Goal: Information Seeking & Learning: Check status

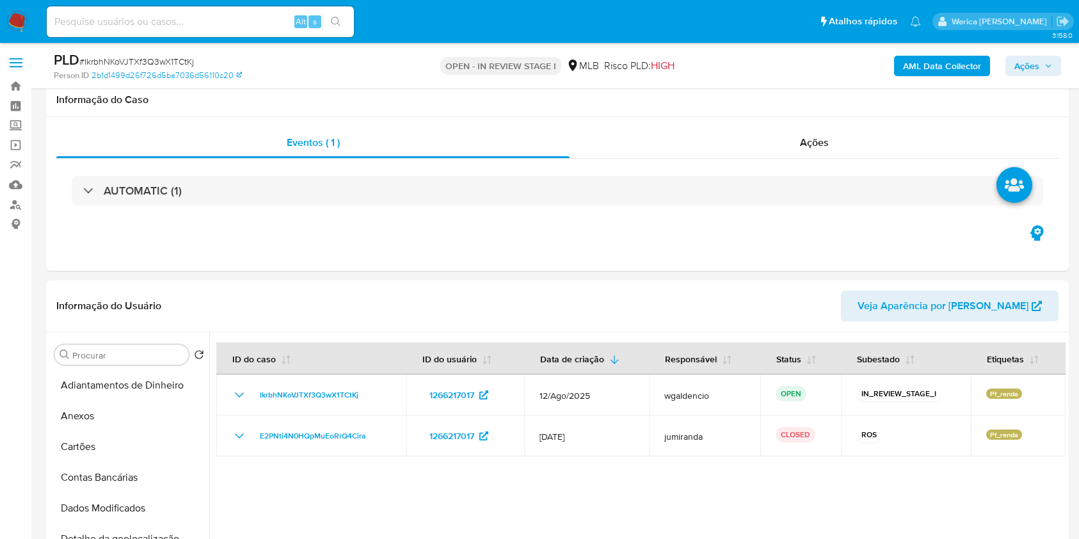
select select "10"
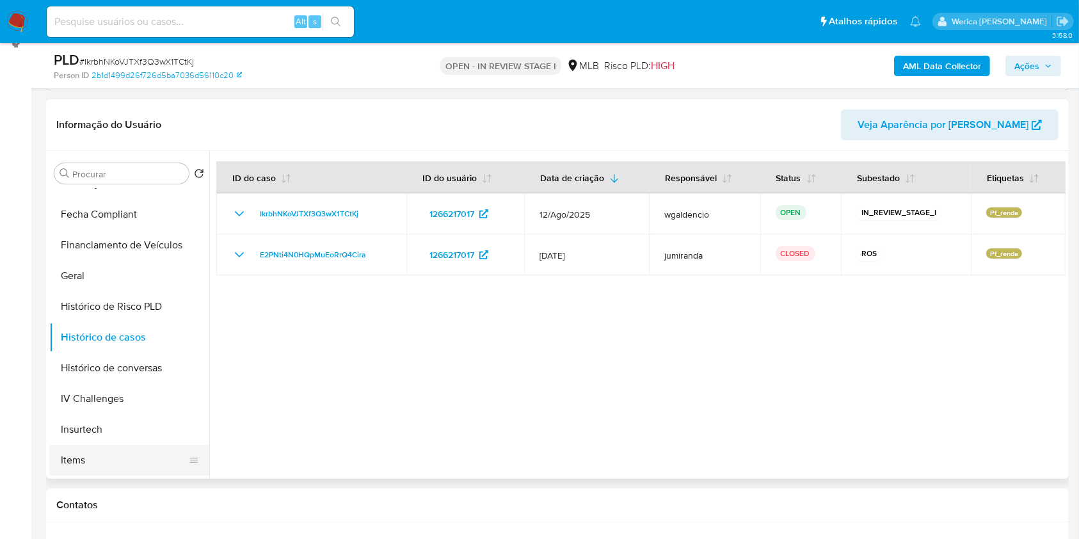
scroll to position [426, 0]
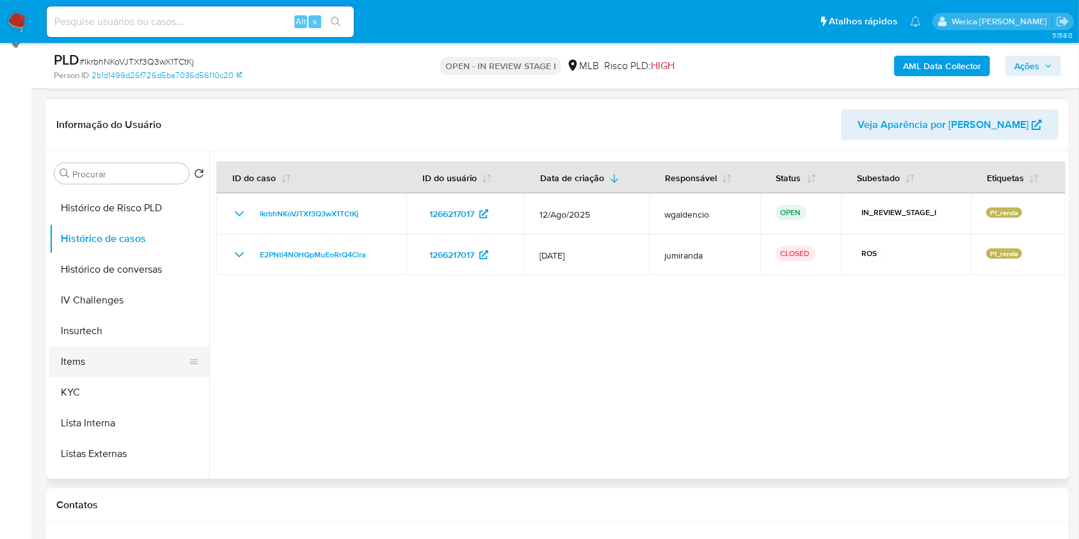
drag, startPoint x: 141, startPoint y: 393, endPoint x: 161, endPoint y: 371, distance: 29.5
click at [141, 393] on button "KYC" at bounding box center [129, 392] width 160 height 31
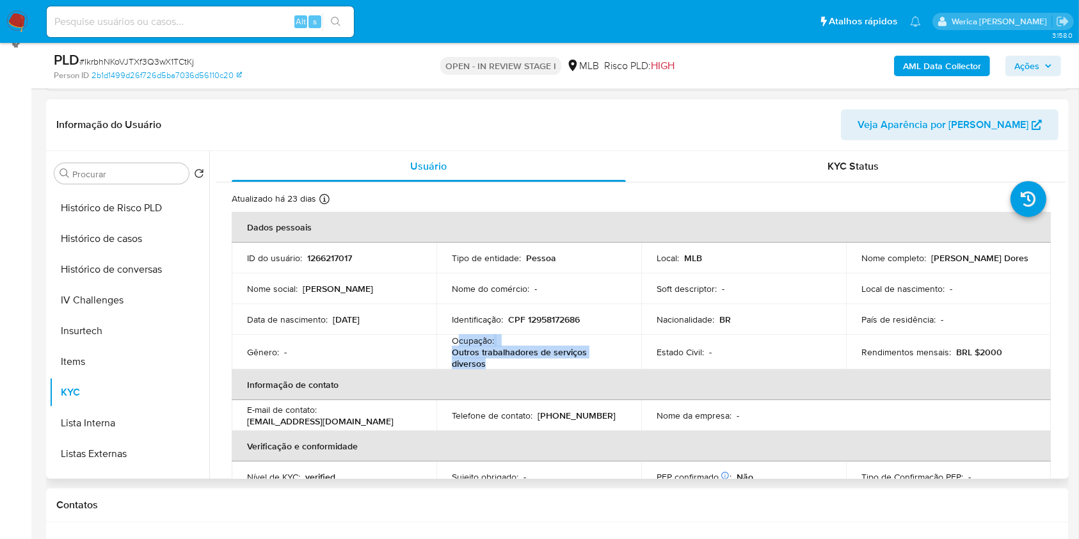
drag, startPoint x: 456, startPoint y: 339, endPoint x: 504, endPoint y: 356, distance: 51.4
click at [510, 358] on div "Ocupação : Outros trabalhadores de serviços diversos" at bounding box center [539, 352] width 174 height 35
copy div "cupação : Outros trabalhadores de serviços diversos"
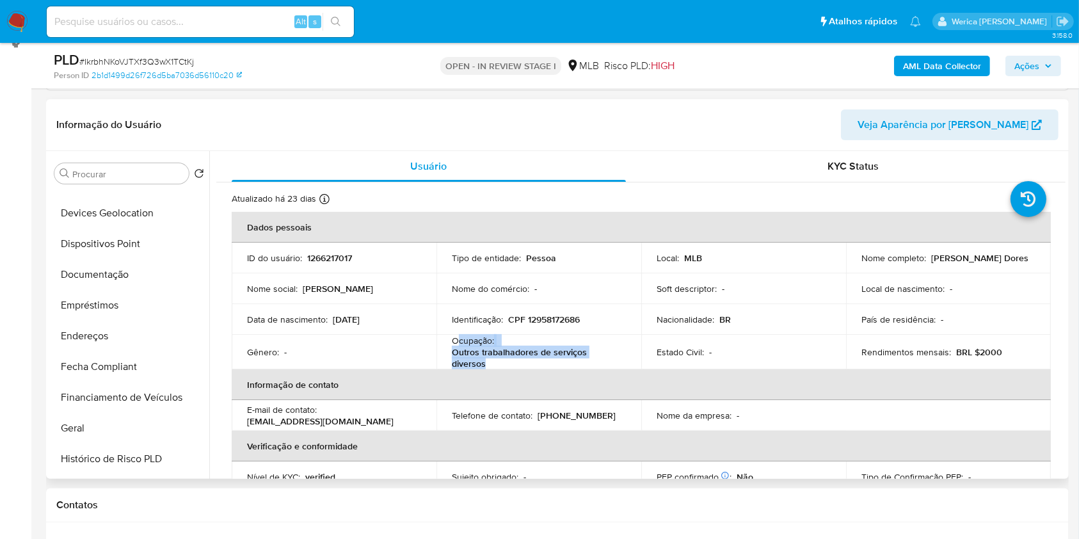
scroll to position [85, 0]
click at [143, 367] on button "Documentação" at bounding box center [124, 365] width 150 height 31
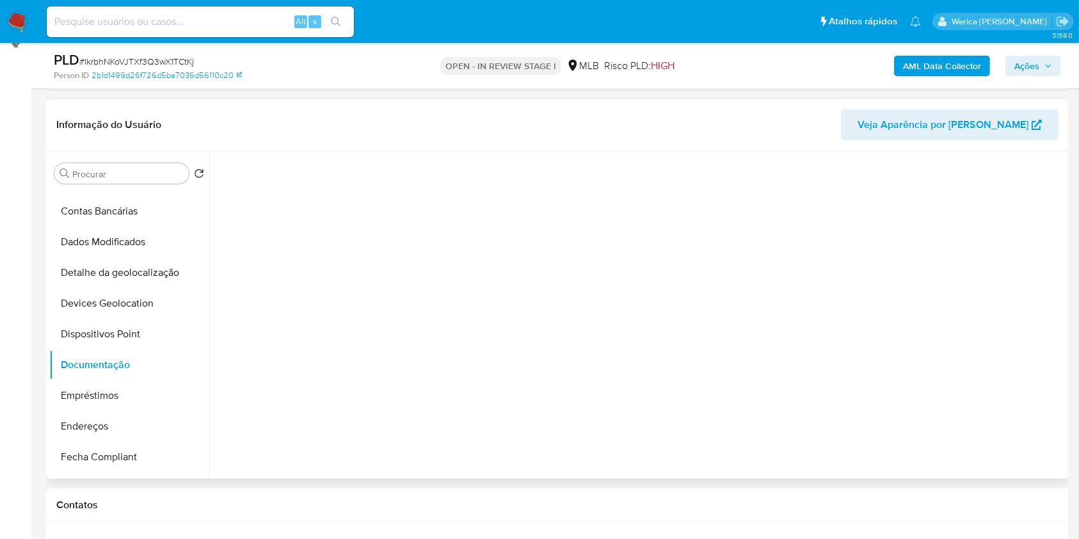
click at [305, 209] on div at bounding box center [637, 315] width 857 height 328
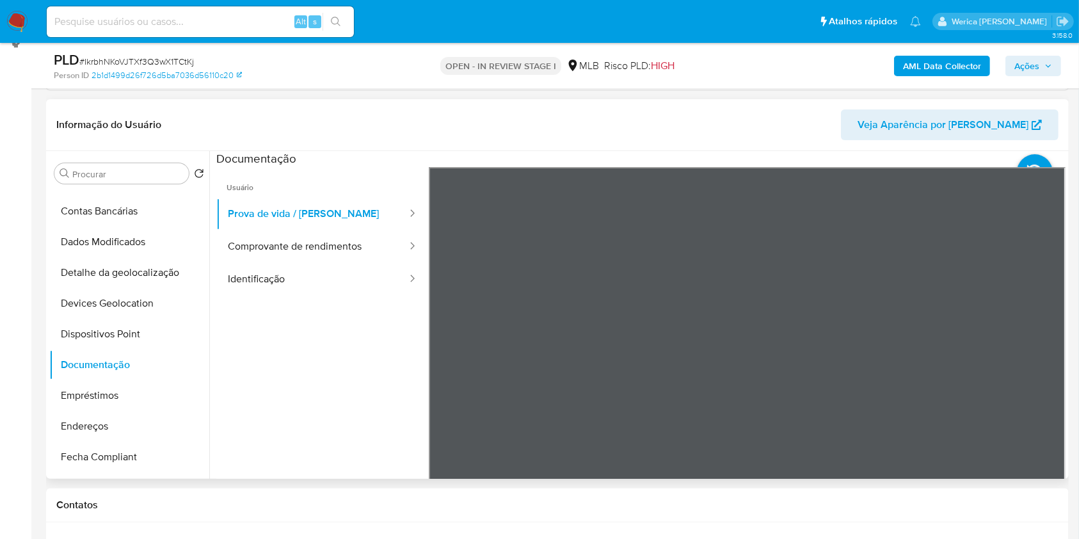
click at [356, 305] on ul "Usuário Prova de vida / Selfie Comprovante de rendimentos Identificação" at bounding box center [322, 351] width 213 height 369
click at [349, 289] on button "Identificação" at bounding box center [312, 279] width 192 height 33
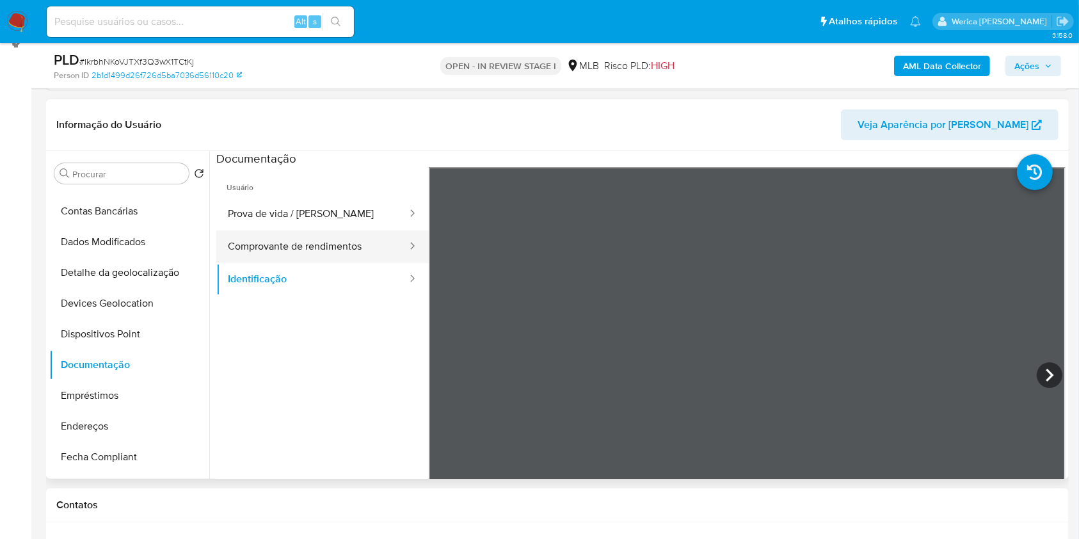
click at [326, 245] on button "Comprovante de rendimentos" at bounding box center [312, 246] width 192 height 33
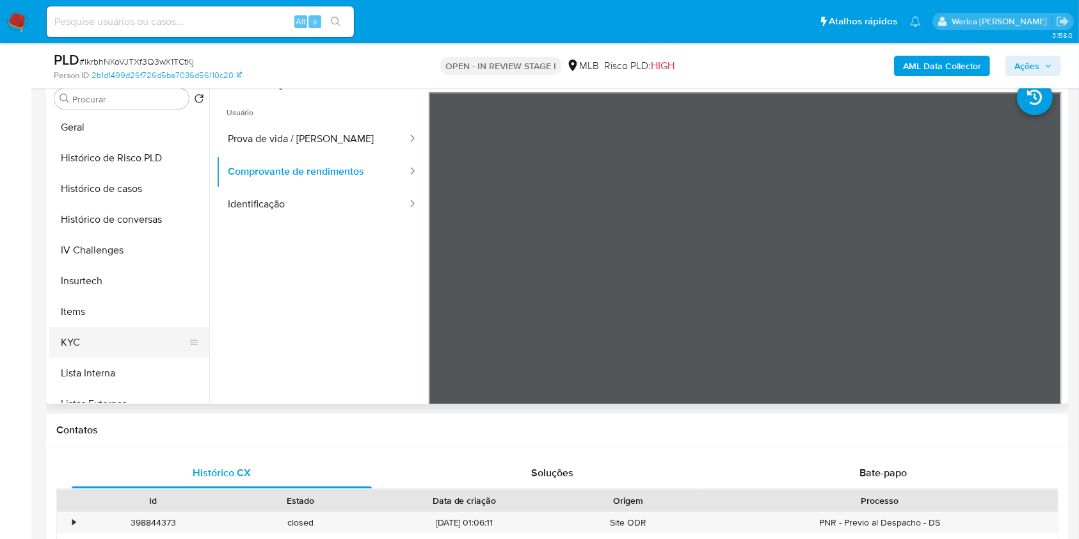
scroll to position [426, 0]
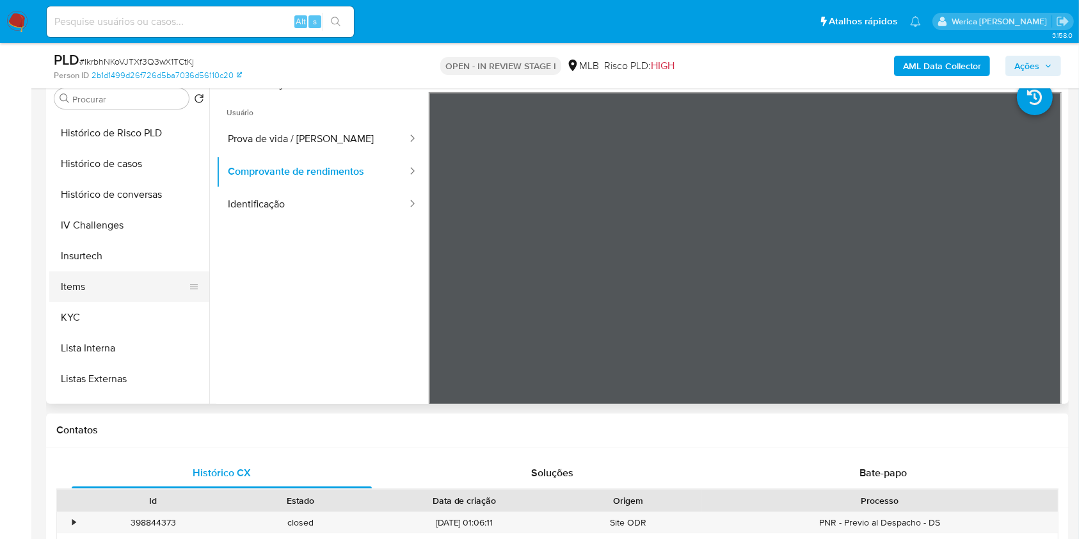
drag, startPoint x: 127, startPoint y: 312, endPoint x: 200, endPoint y: 280, distance: 78.8
click at [127, 310] on button "KYC" at bounding box center [129, 317] width 160 height 31
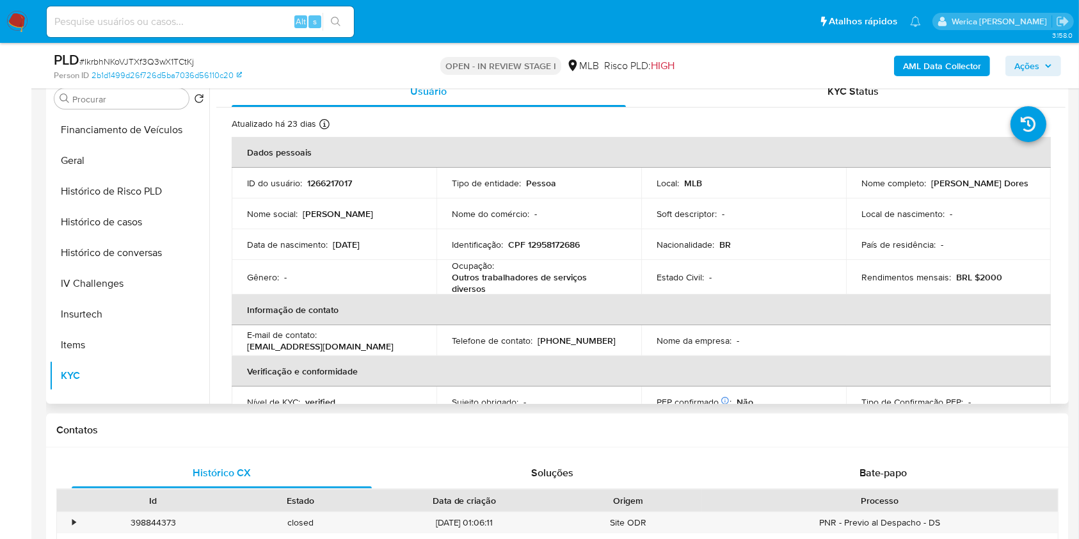
scroll to position [341, 0]
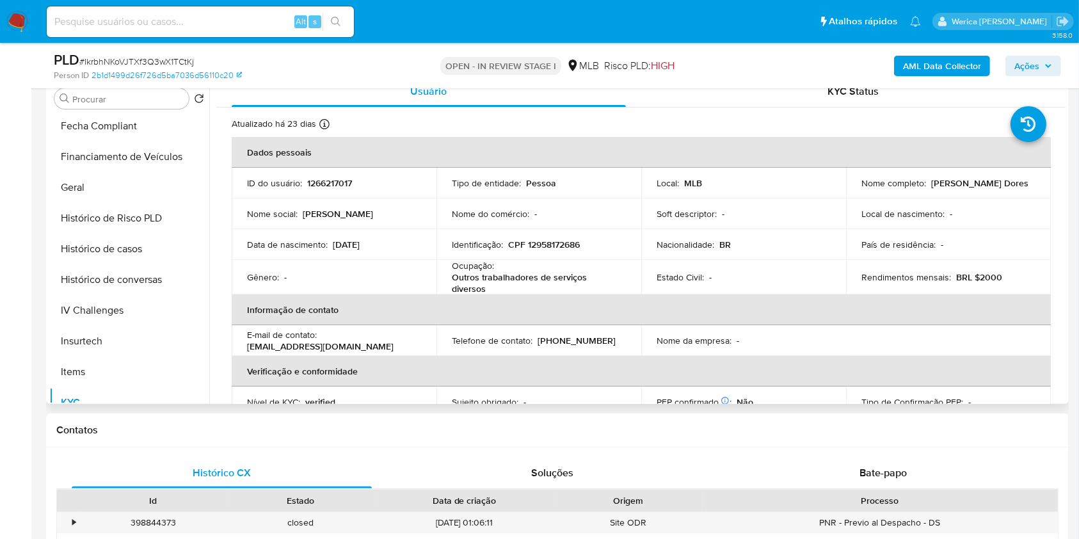
click at [545, 245] on p "CPF 12958172686" at bounding box center [544, 245] width 72 height 12
copy p "12958172686"
click at [110, 203] on button "Histórico de Risco PLD" at bounding box center [124, 218] width 150 height 31
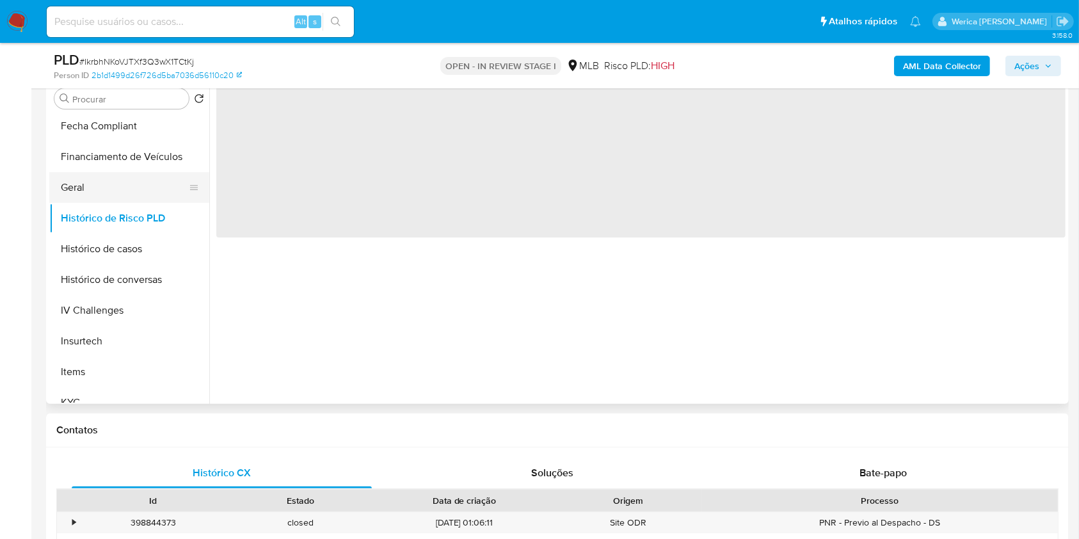
click at [109, 197] on button "Geral" at bounding box center [124, 187] width 150 height 31
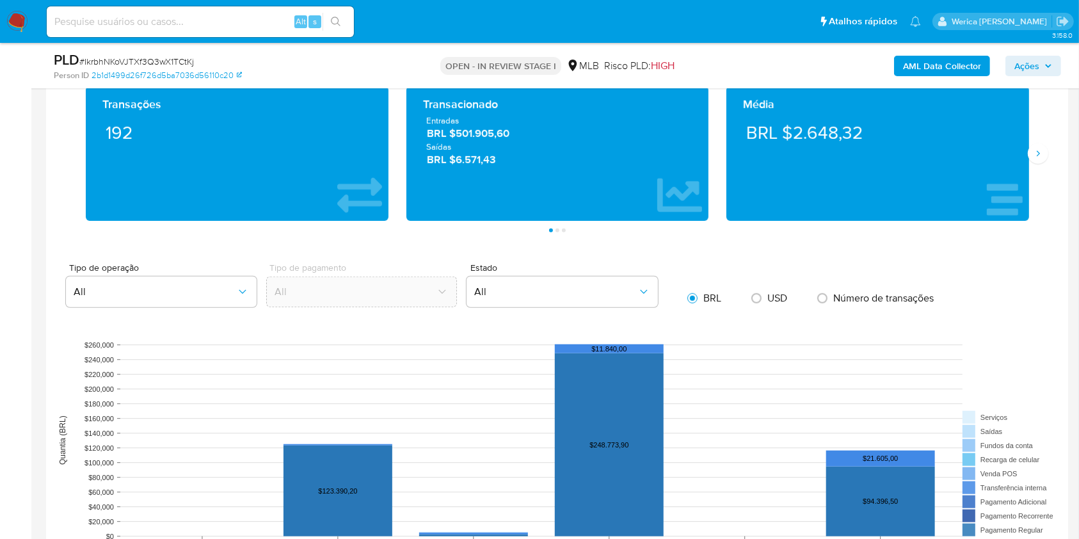
scroll to position [965, 0]
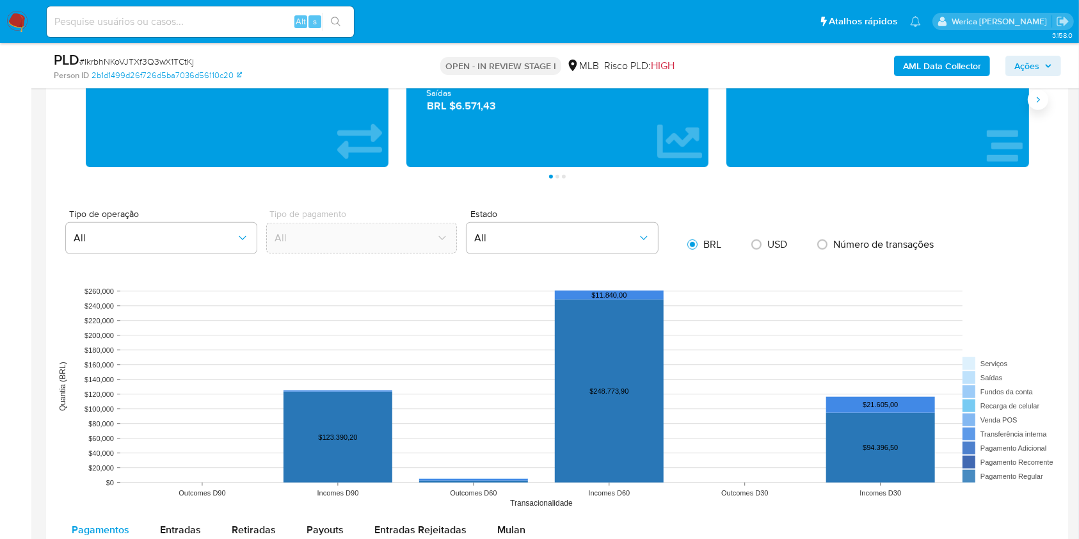
click at [1039, 108] on button "Siguiente" at bounding box center [1038, 100] width 20 height 20
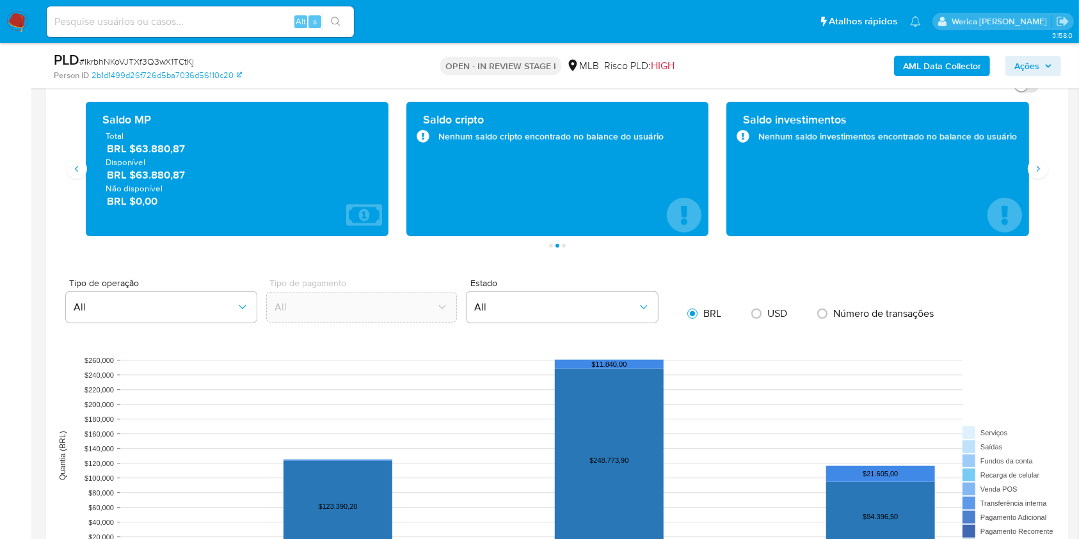
scroll to position [880, 0]
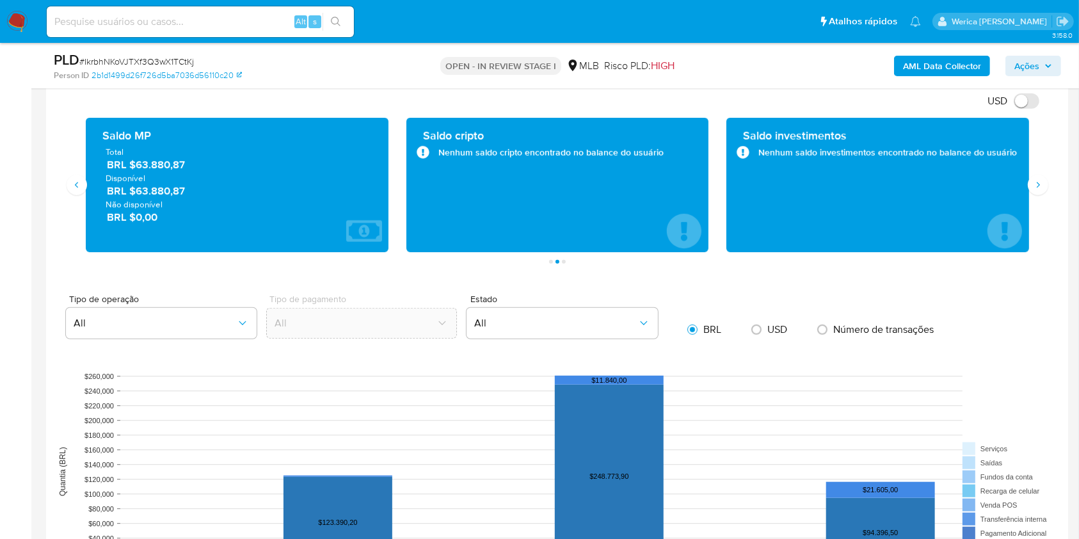
drag, startPoint x: 137, startPoint y: 167, endPoint x: 204, endPoint y: 170, distance: 66.7
click at [204, 170] on span "BRL $63.880,87" at bounding box center [238, 164] width 262 height 15
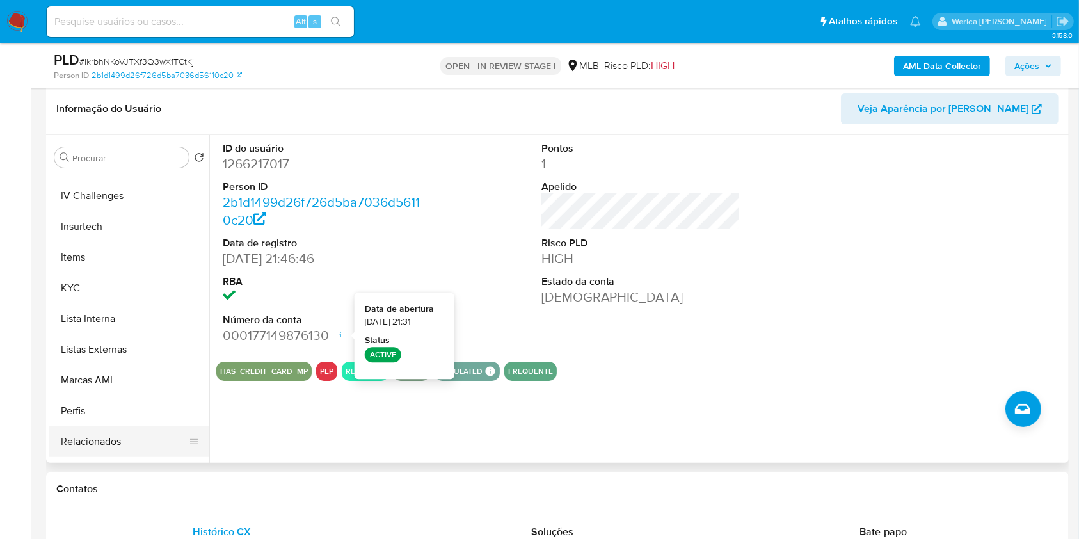
scroll to position [602, 0]
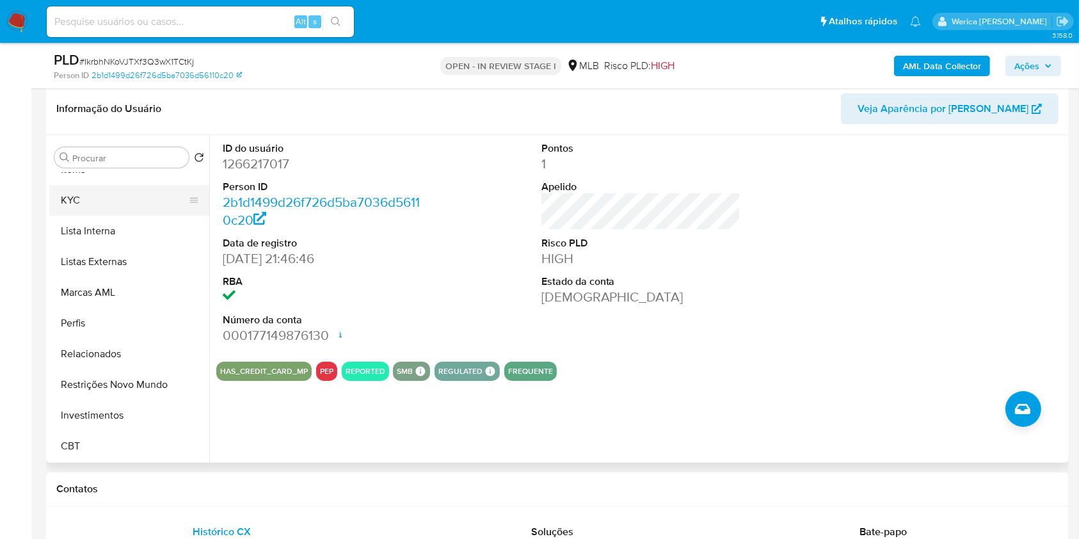
click at [100, 198] on button "KYC" at bounding box center [124, 200] width 150 height 31
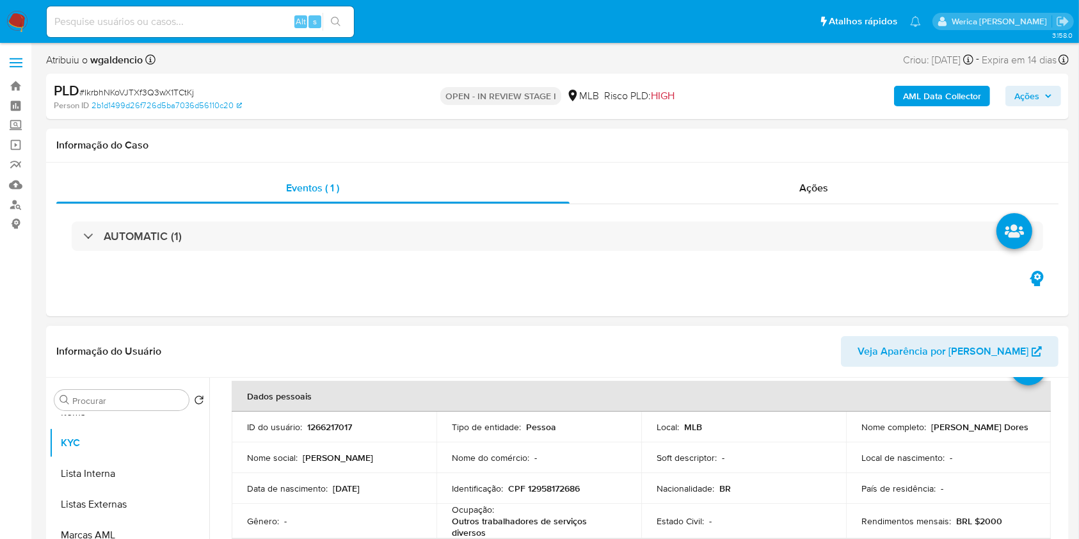
scroll to position [85, 0]
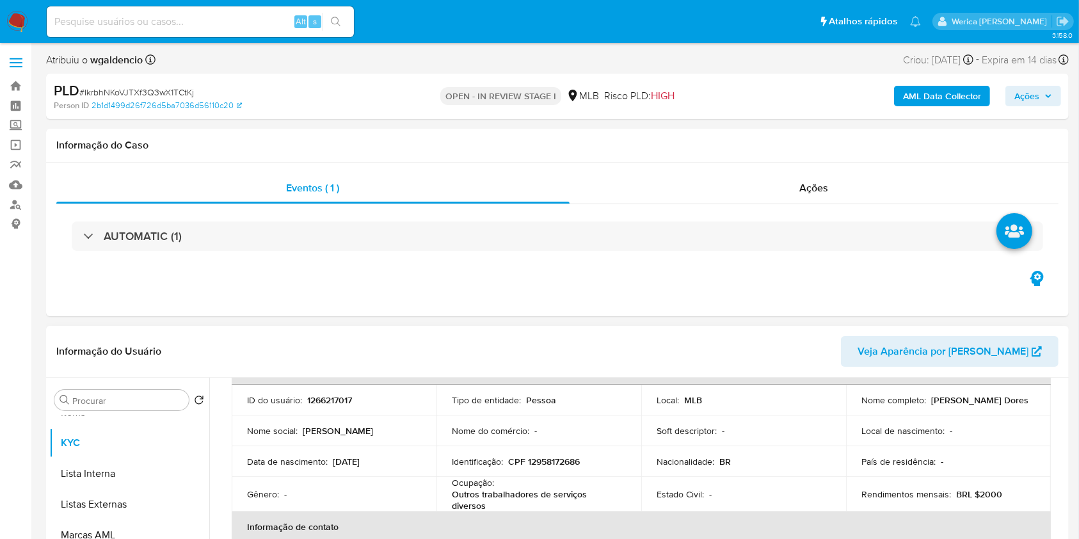
click at [558, 460] on p "CPF 12958172686" at bounding box center [544, 462] width 72 height 12
copy p "12958172686"
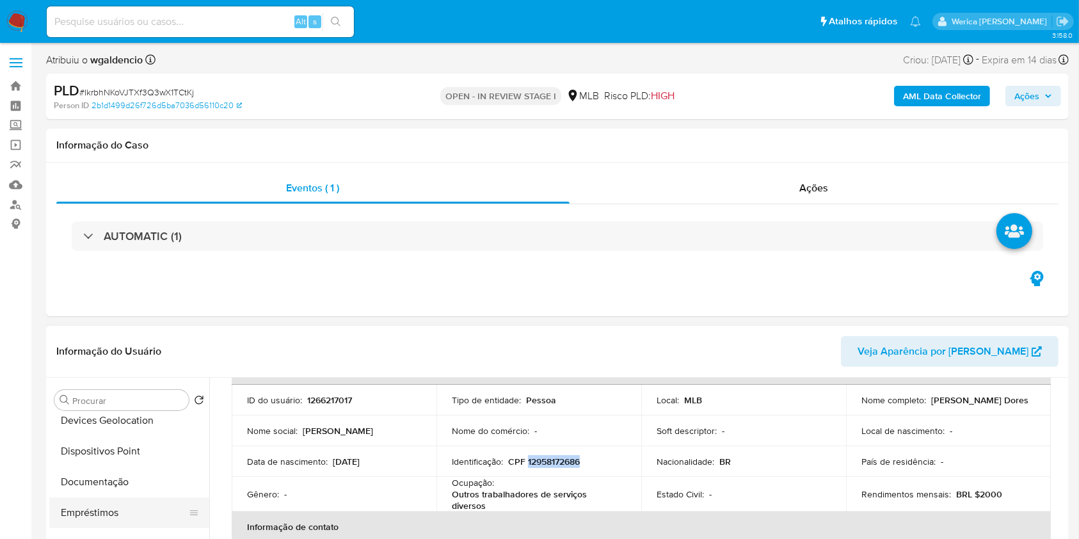
scroll to position [175, 0]
click at [120, 502] on button "Documentação" at bounding box center [124, 501] width 150 height 31
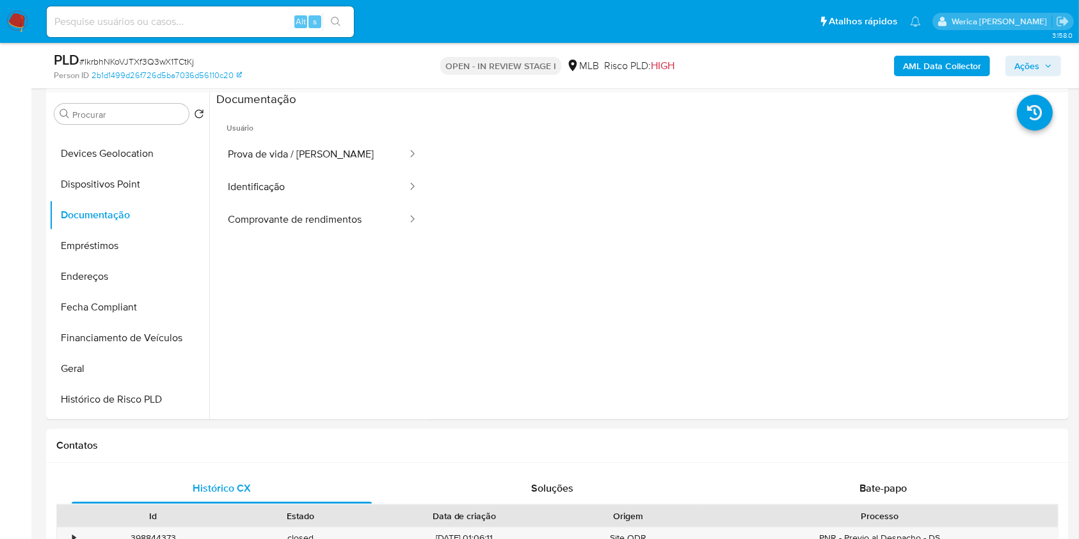
scroll to position [188, 0]
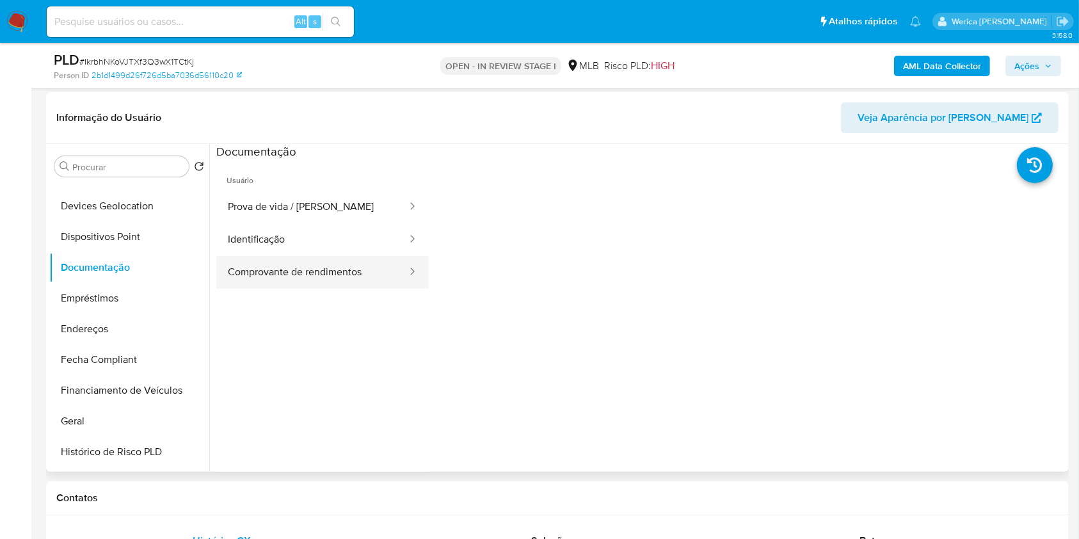
click at [323, 286] on ul "Usuário Prova de vida / Selfie Identificação Comprovante de rendimentos" at bounding box center [322, 344] width 213 height 369
click at [358, 276] on button "Comprovante de rendimentos" at bounding box center [312, 272] width 192 height 33
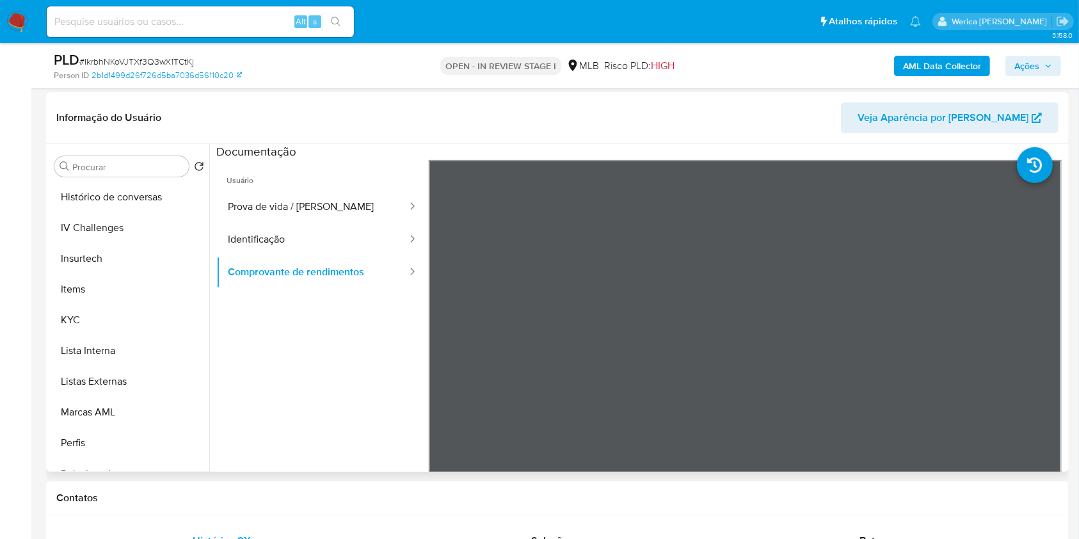
scroll to position [602, 0]
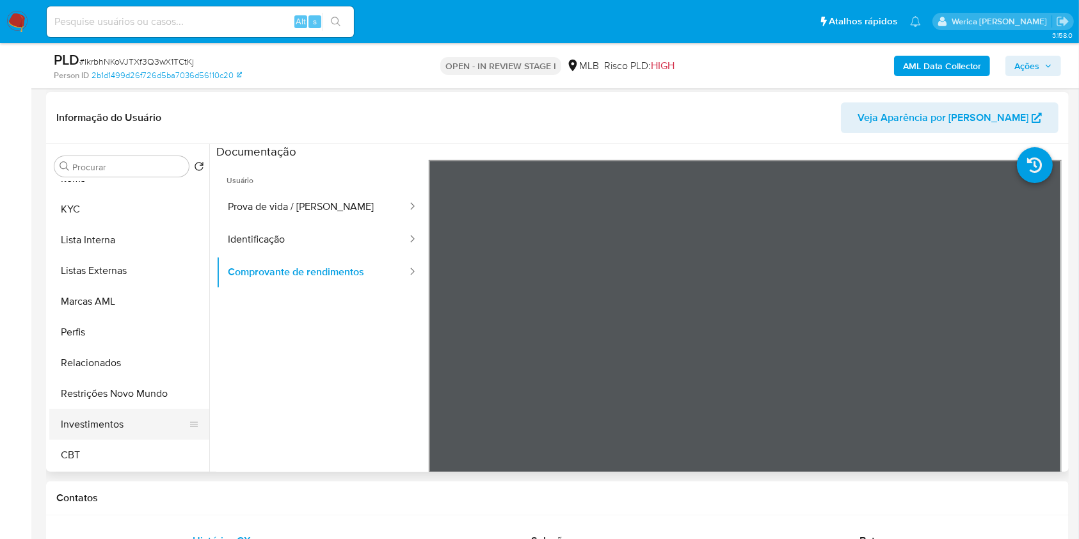
click at [143, 426] on button "Investimentos" at bounding box center [124, 424] width 150 height 31
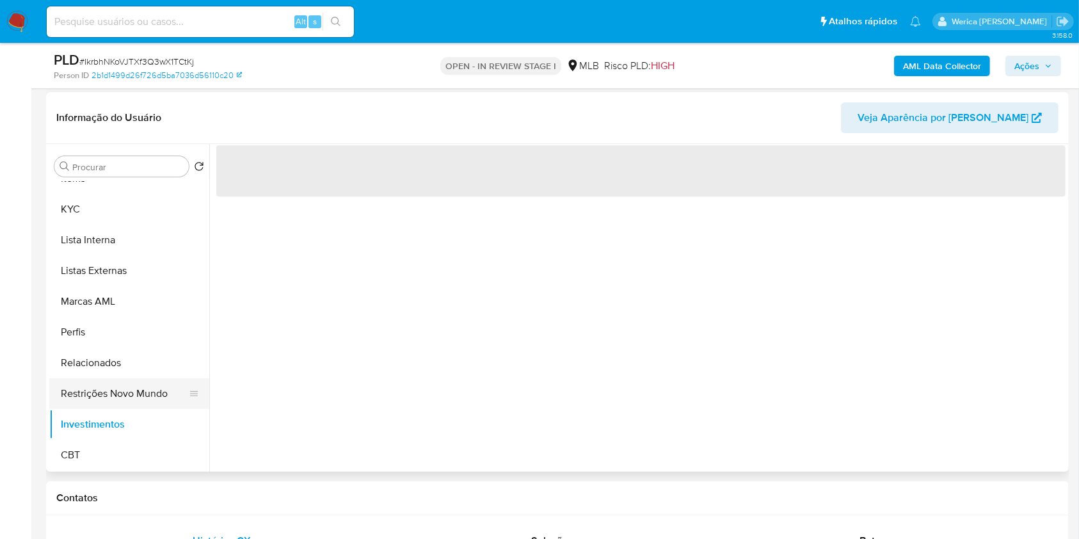
click at [134, 399] on button "Restrições Novo Mundo" at bounding box center [124, 393] width 150 height 31
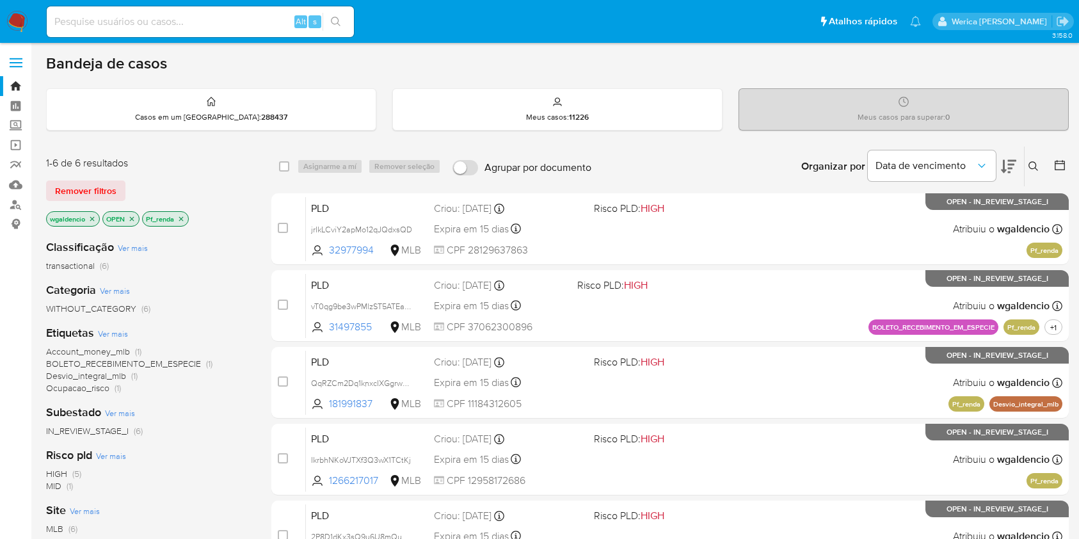
scroll to position [154, 0]
